Goal: Unclear

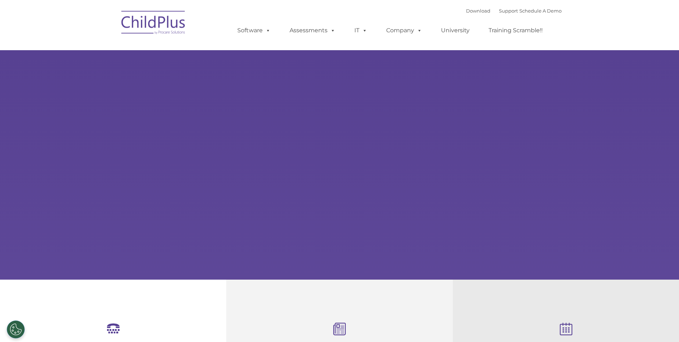
select select "MEDIUM"
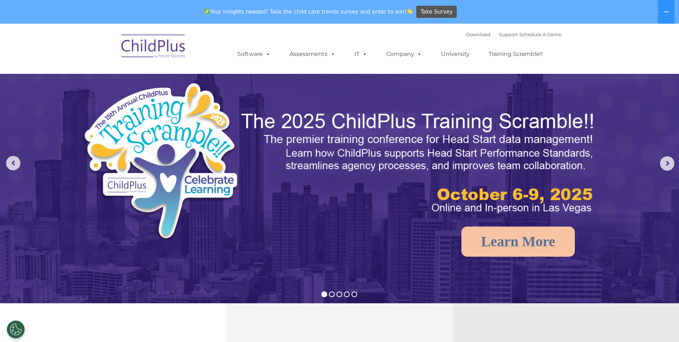
click at [166, 53] on img at bounding box center [154, 47] width 72 height 36
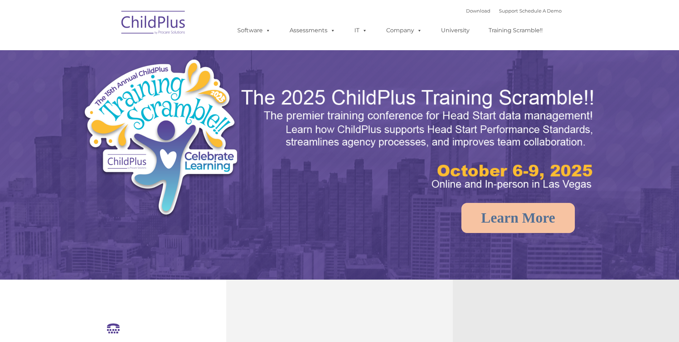
select select "MEDIUM"
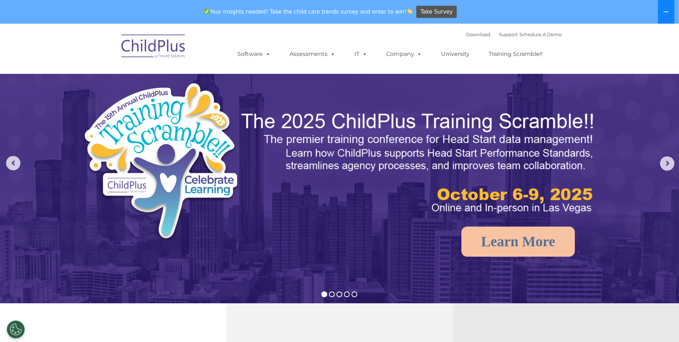
click at [671, 10] on button at bounding box center [666, 12] width 16 height 24
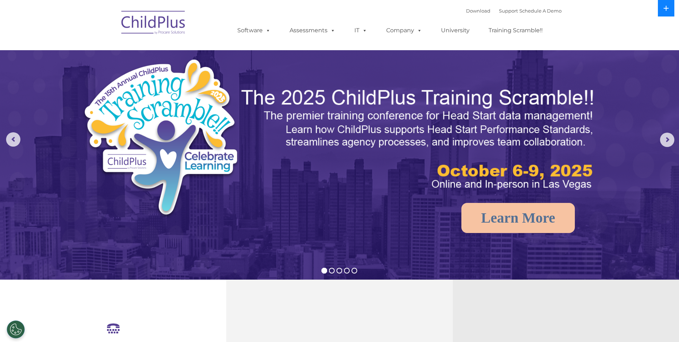
click at [671, 10] on button at bounding box center [666, 8] width 16 height 16
select select "MEDIUM"
